Goal: Transaction & Acquisition: Download file/media

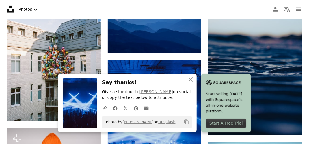
scroll to position [173, 0]
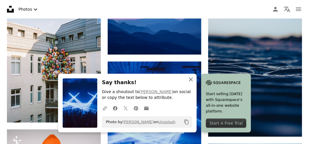
drag, startPoint x: 192, startPoint y: 80, endPoint x: 198, endPoint y: 76, distance: 7.3
click at [192, 79] on icon "An X shape" at bounding box center [191, 79] width 7 height 7
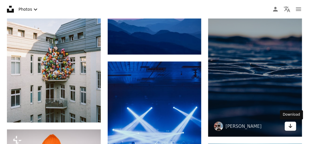
click at [292, 127] on icon "Arrow pointing down" at bounding box center [290, 126] width 5 height 7
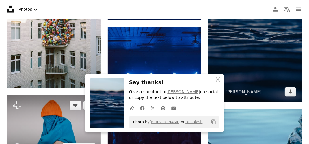
scroll to position [260, 0]
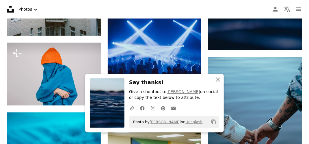
drag, startPoint x: 219, startPoint y: 79, endPoint x: 205, endPoint y: 80, distance: 14.5
click at [218, 79] on icon "An X shape" at bounding box center [218, 79] width 7 height 7
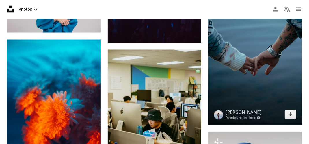
scroll to position [347, 0]
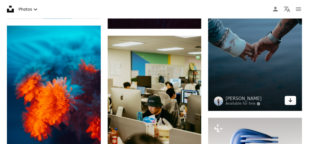
drag, startPoint x: 290, startPoint y: 102, endPoint x: 284, endPoint y: 102, distance: 6.1
click at [290, 102] on icon "Arrow pointing down" at bounding box center [290, 100] width 5 height 7
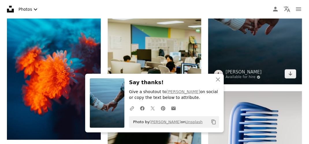
scroll to position [405, 0]
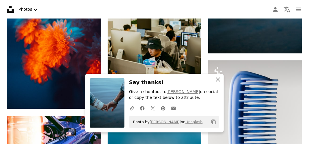
click at [220, 79] on icon "An X shape" at bounding box center [218, 79] width 7 height 7
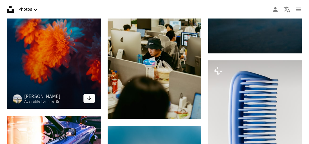
click at [88, 99] on icon "Arrow pointing down" at bounding box center [89, 98] width 5 height 7
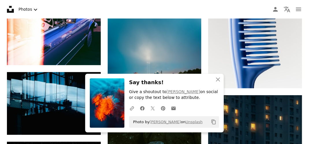
scroll to position [520, 0]
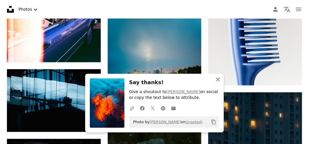
drag, startPoint x: 218, startPoint y: 80, endPoint x: 221, endPoint y: 80, distance: 2.9
click at [219, 80] on icon "An X shape" at bounding box center [218, 79] width 7 height 7
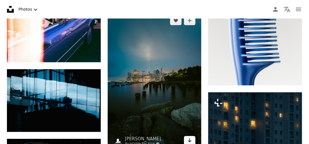
scroll to position [578, 0]
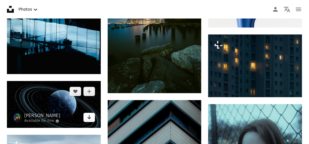
click at [90, 117] on icon "Download" at bounding box center [89, 117] width 4 height 4
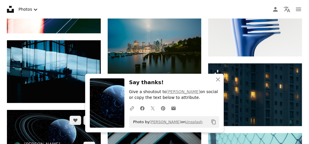
scroll to position [607, 0]
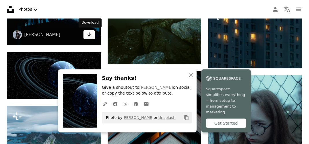
click at [91, 37] on icon "Arrow pointing down" at bounding box center [89, 34] width 5 height 7
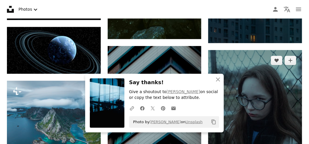
scroll to position [665, 0]
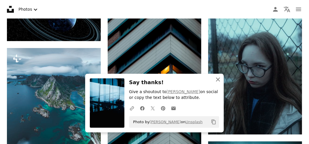
click at [221, 79] on icon "An X shape" at bounding box center [218, 79] width 7 height 7
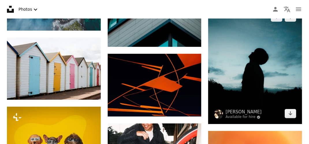
scroll to position [809, 0]
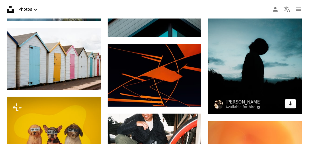
click at [291, 104] on icon "Download" at bounding box center [291, 103] width 4 height 4
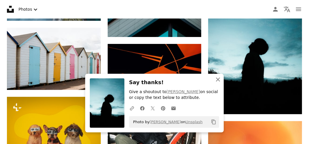
drag, startPoint x: 219, startPoint y: 81, endPoint x: 178, endPoint y: 102, distance: 46.9
click at [218, 81] on icon "An X shape" at bounding box center [218, 79] width 7 height 7
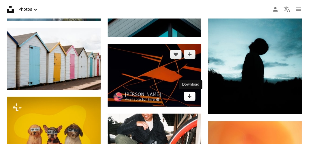
click at [190, 96] on icon "Download" at bounding box center [190, 96] width 4 height 4
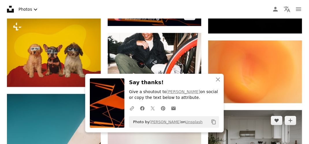
scroll to position [925, 0]
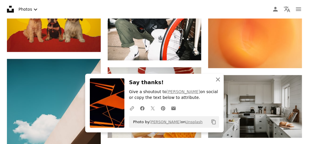
click at [218, 79] on icon "button" at bounding box center [218, 79] width 4 height 4
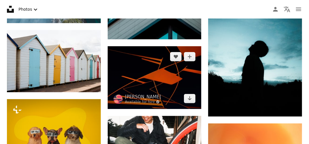
scroll to position [867, 0]
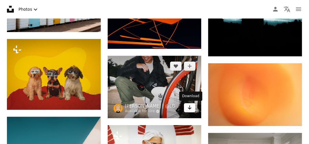
click at [190, 108] on icon "Download" at bounding box center [190, 107] width 4 height 4
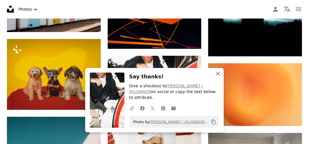
drag, startPoint x: 218, startPoint y: 83, endPoint x: 159, endPoint y: 86, distance: 59.6
click at [218, 79] on button "An X shape Close" at bounding box center [218, 74] width 12 height 12
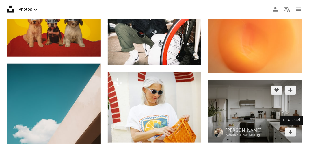
scroll to position [954, 0]
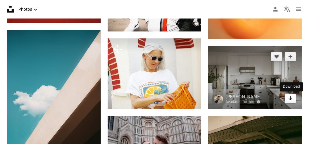
click at [293, 100] on link "Arrow pointing down" at bounding box center [291, 98] width 12 height 9
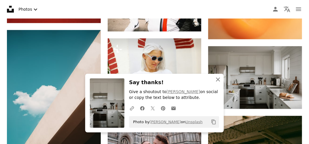
click at [218, 80] on icon "An X shape" at bounding box center [218, 79] width 7 height 7
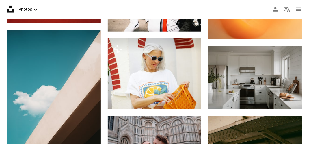
scroll to position [1040, 0]
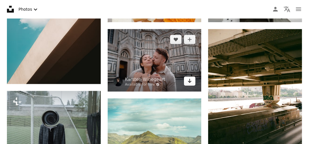
click at [190, 83] on icon "Arrow pointing down" at bounding box center [190, 80] width 5 height 7
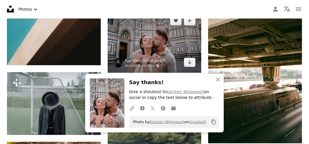
scroll to position [1069, 0]
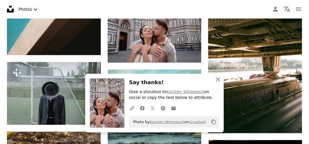
drag, startPoint x: 218, startPoint y: 80, endPoint x: 194, endPoint y: 85, distance: 25.3
click at [218, 80] on icon "An X shape" at bounding box center [218, 79] width 7 height 7
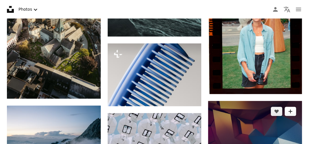
scroll to position [1243, 0]
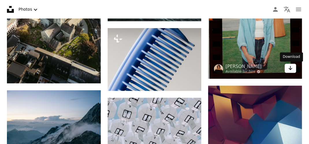
click at [290, 71] on icon "Arrow pointing down" at bounding box center [290, 67] width 5 height 7
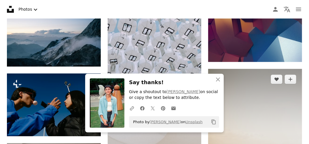
scroll to position [1329, 0]
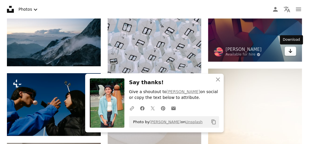
click at [291, 52] on icon "Download" at bounding box center [291, 51] width 4 height 4
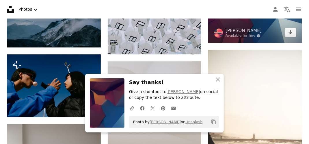
scroll to position [1358, 0]
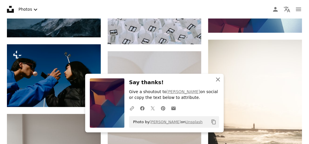
click at [219, 81] on icon "An X shape" at bounding box center [218, 79] width 7 height 7
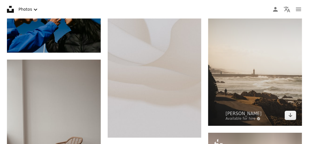
scroll to position [1416, 0]
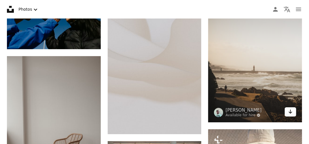
click at [291, 109] on icon "Arrow pointing down" at bounding box center [290, 111] width 5 height 7
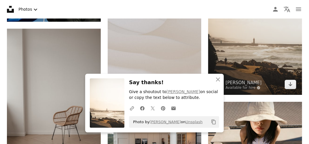
scroll to position [1474, 0]
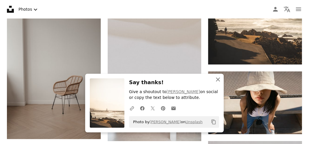
click at [219, 81] on icon "An X shape" at bounding box center [218, 79] width 7 height 7
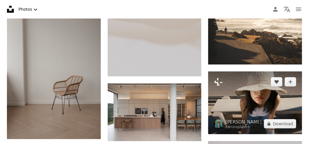
scroll to position [1503, 0]
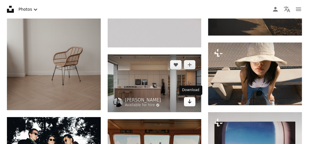
click at [190, 101] on icon "Arrow pointing down" at bounding box center [190, 101] width 5 height 7
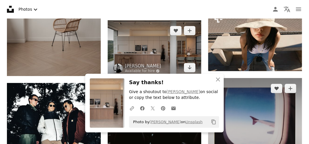
scroll to position [1590, 0]
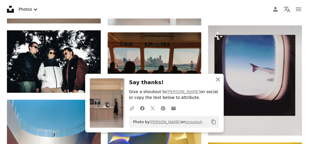
click at [216, 79] on icon "An X shape" at bounding box center [218, 79] width 7 height 7
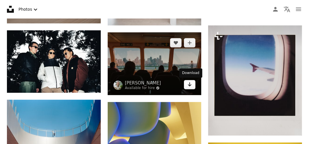
click at [192, 86] on link "Arrow pointing down" at bounding box center [190, 84] width 12 height 9
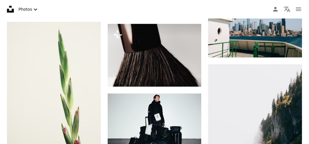
scroll to position [1907, 0]
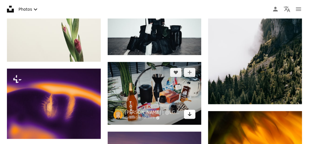
click at [189, 115] on icon "Arrow pointing down" at bounding box center [190, 114] width 5 height 7
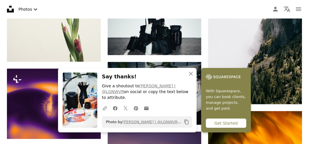
scroll to position [1821, 0]
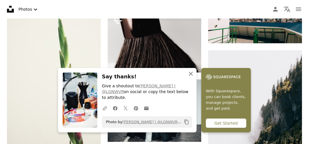
click at [191, 77] on icon "An X shape" at bounding box center [191, 73] width 7 height 7
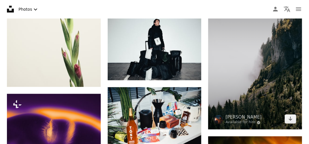
scroll to position [1965, 0]
